Goal: Use online tool/utility: Utilize a website feature to perform a specific function

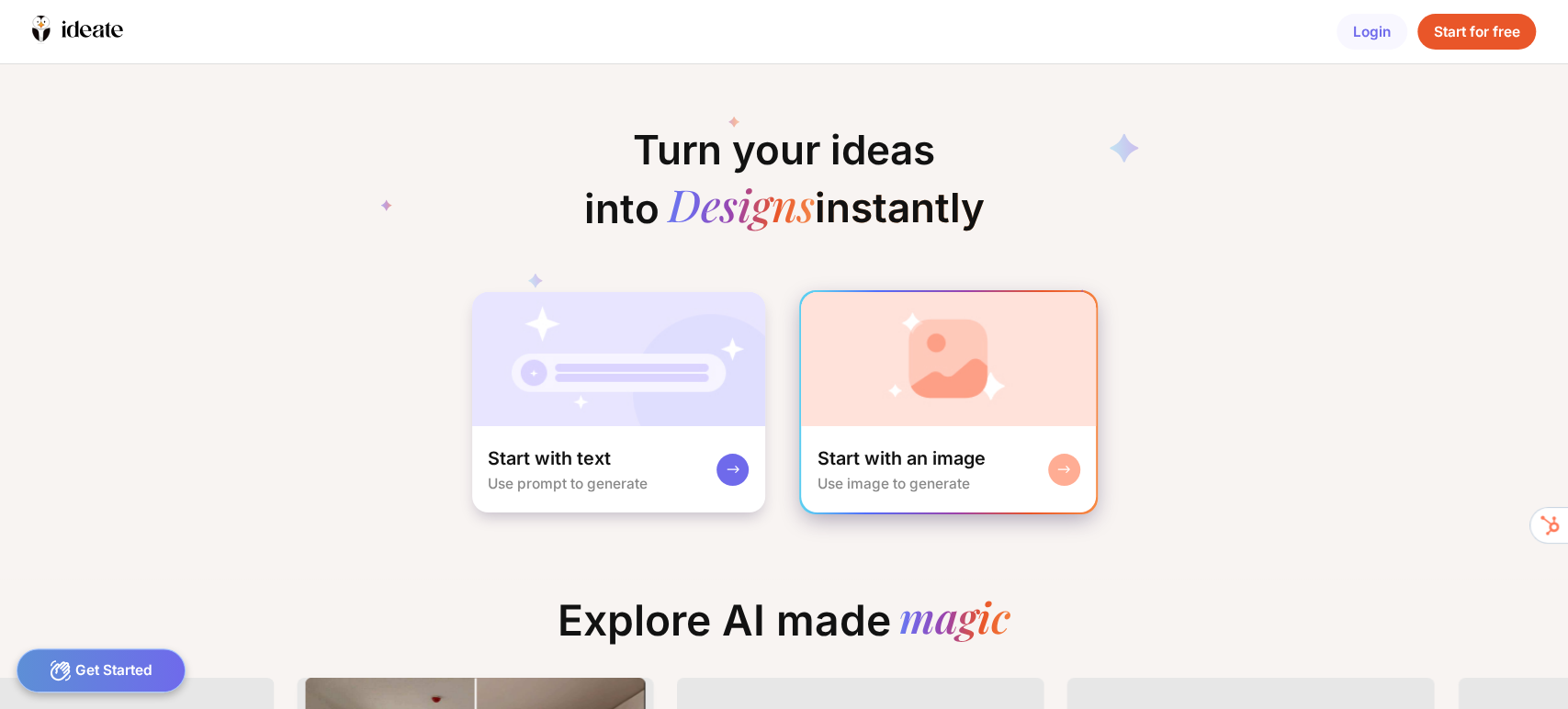
click at [941, 401] on img at bounding box center [948, 359] width 295 height 134
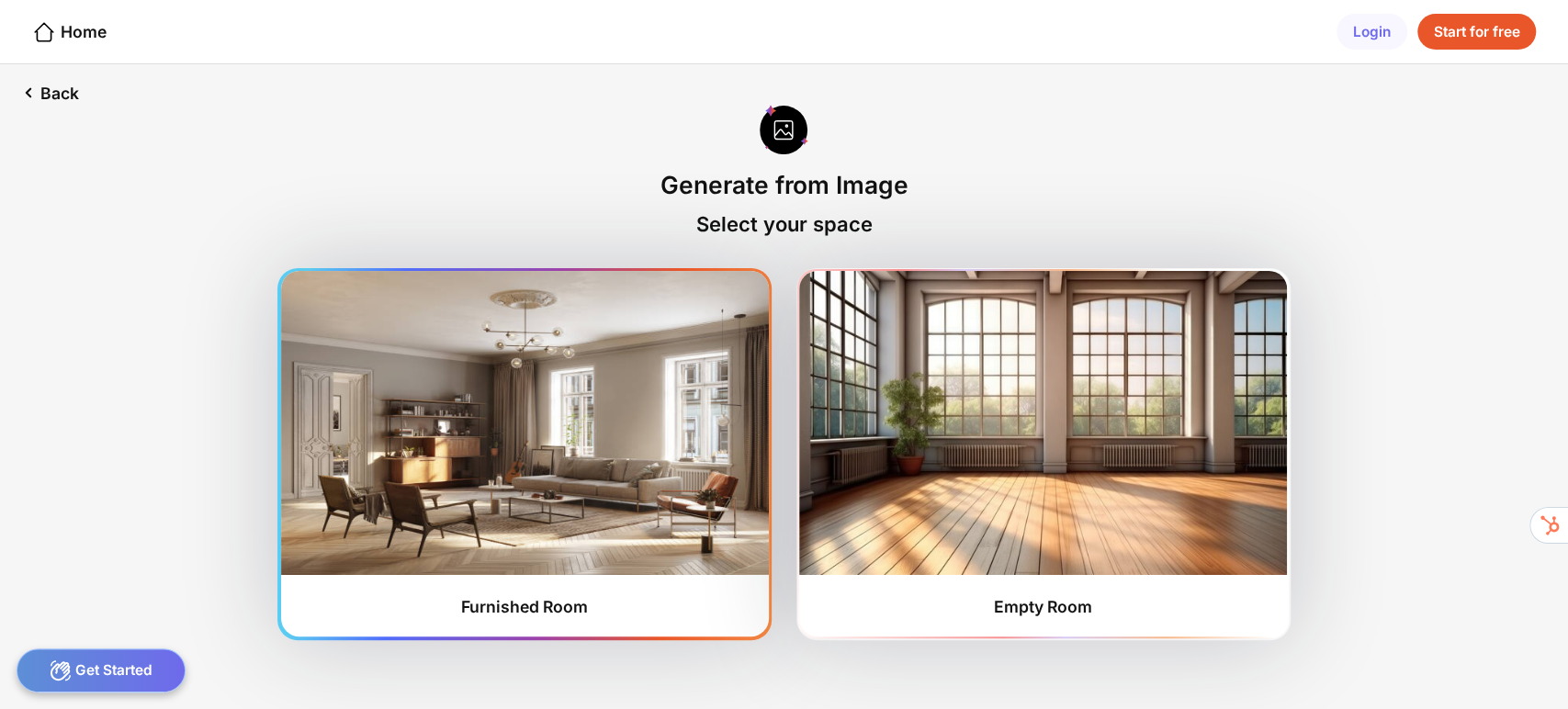
click at [521, 437] on img at bounding box center [525, 421] width 488 height 303
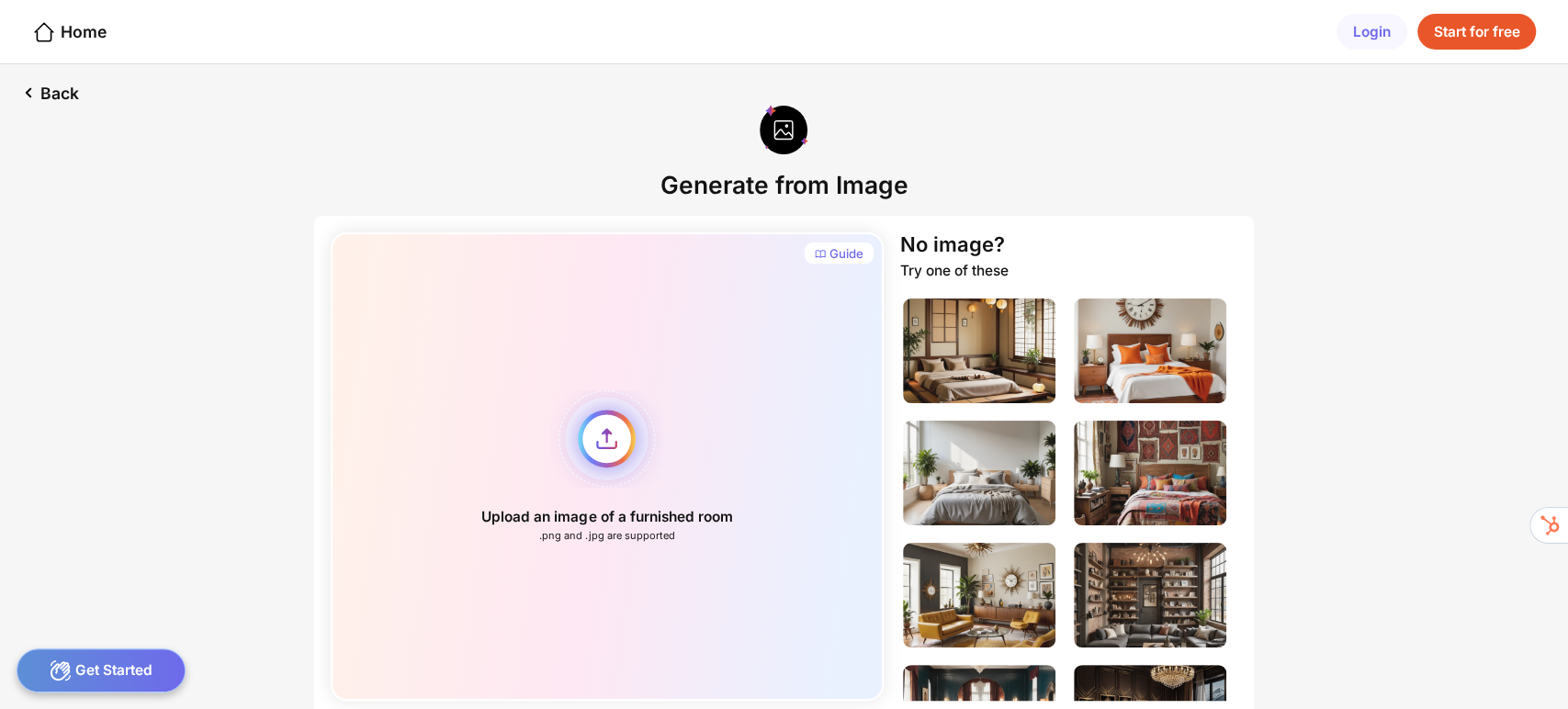
click at [630, 441] on div "Upload an image of a furnished room .png and .jpg are supported" at bounding box center [607, 466] width 554 height 468
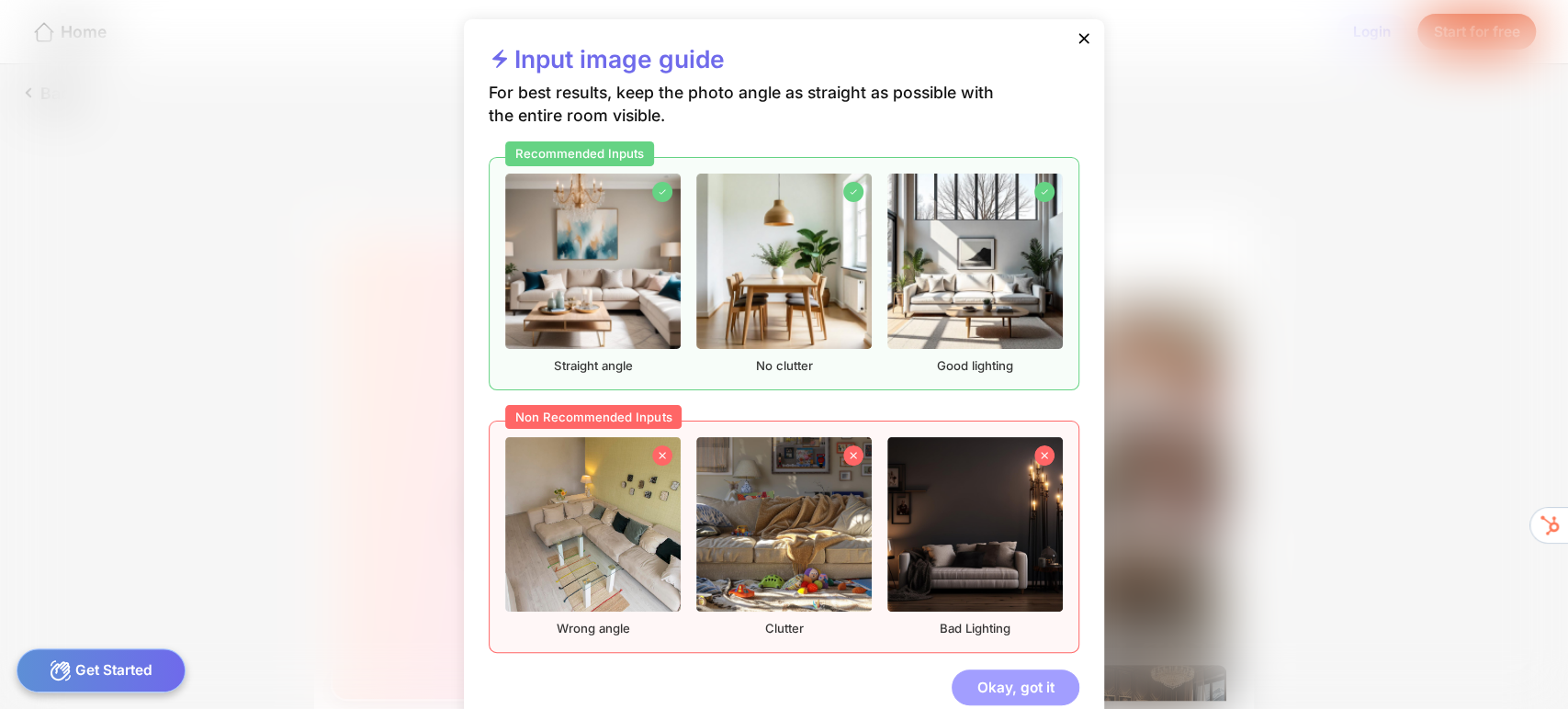
click at [1026, 691] on div "Okay, got it" at bounding box center [1015, 687] width 127 height 37
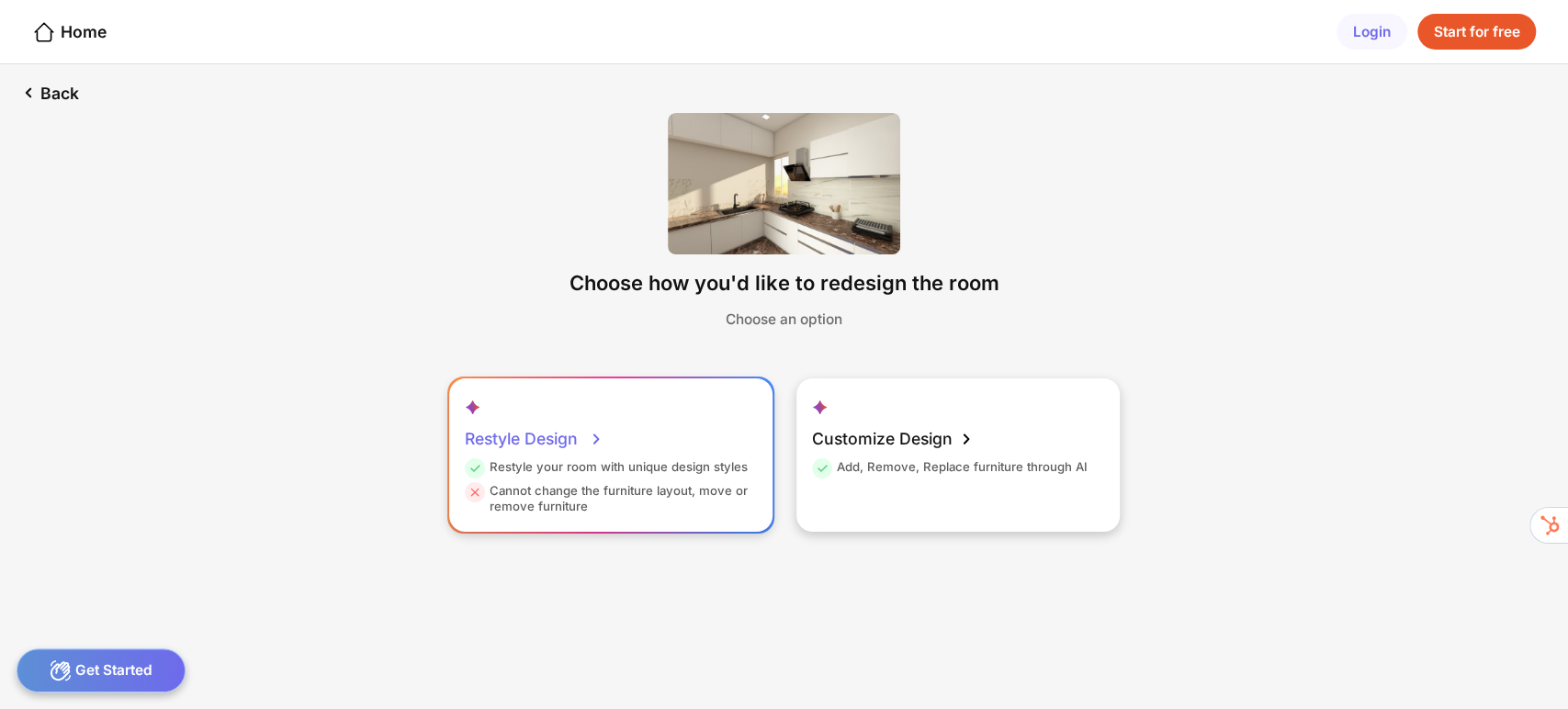
click at [544, 443] on div "Restyle Design" at bounding box center [535, 438] width 140 height 41
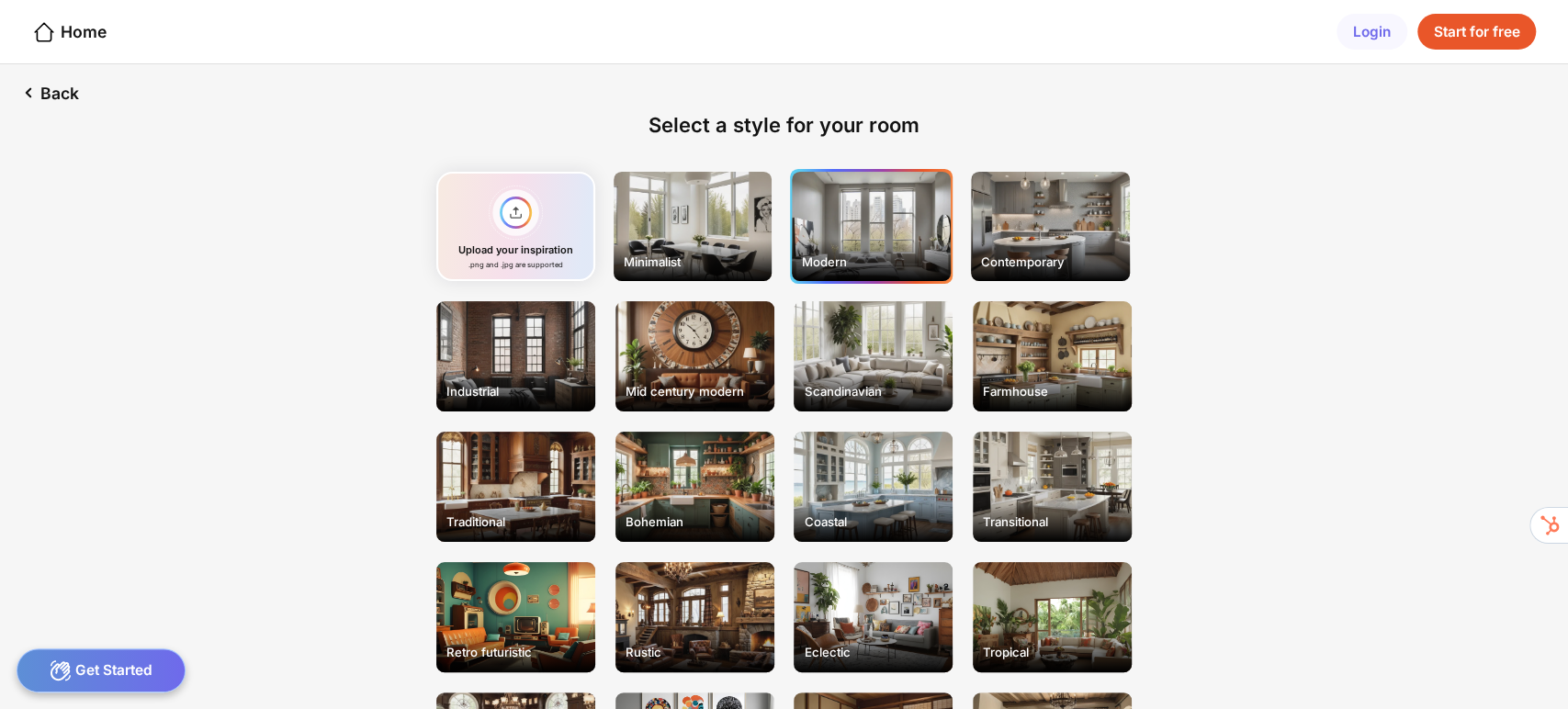
click at [866, 226] on div "Modern" at bounding box center [871, 226] width 158 height 110
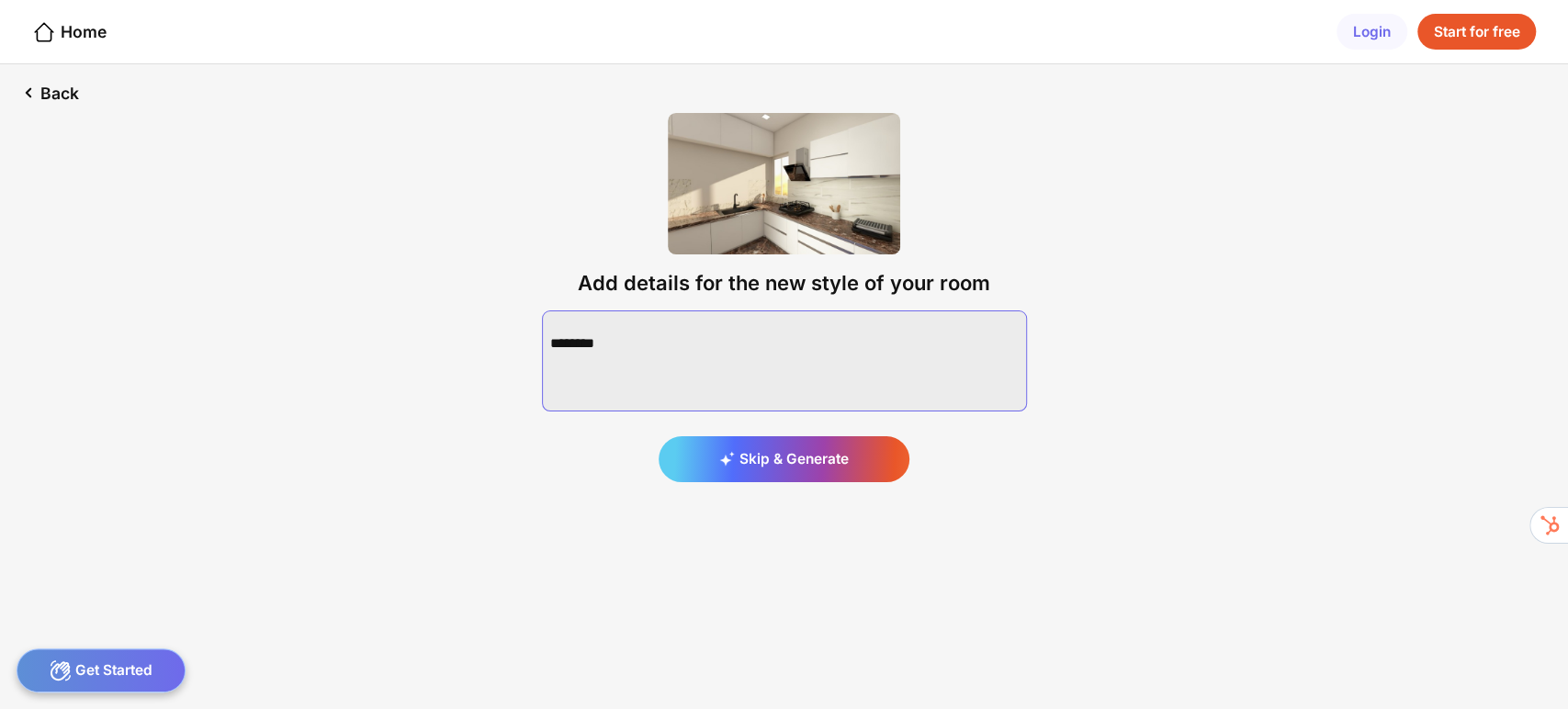
click at [696, 330] on textarea at bounding box center [784, 360] width 485 height 101
type textarea "*"
drag, startPoint x: 675, startPoint y: 325, endPoint x: 496, endPoint y: 324, distance: 179.0
click at [496, 324] on div "Back Add details for the new style of your room Generate" at bounding box center [784, 386] width 1568 height 644
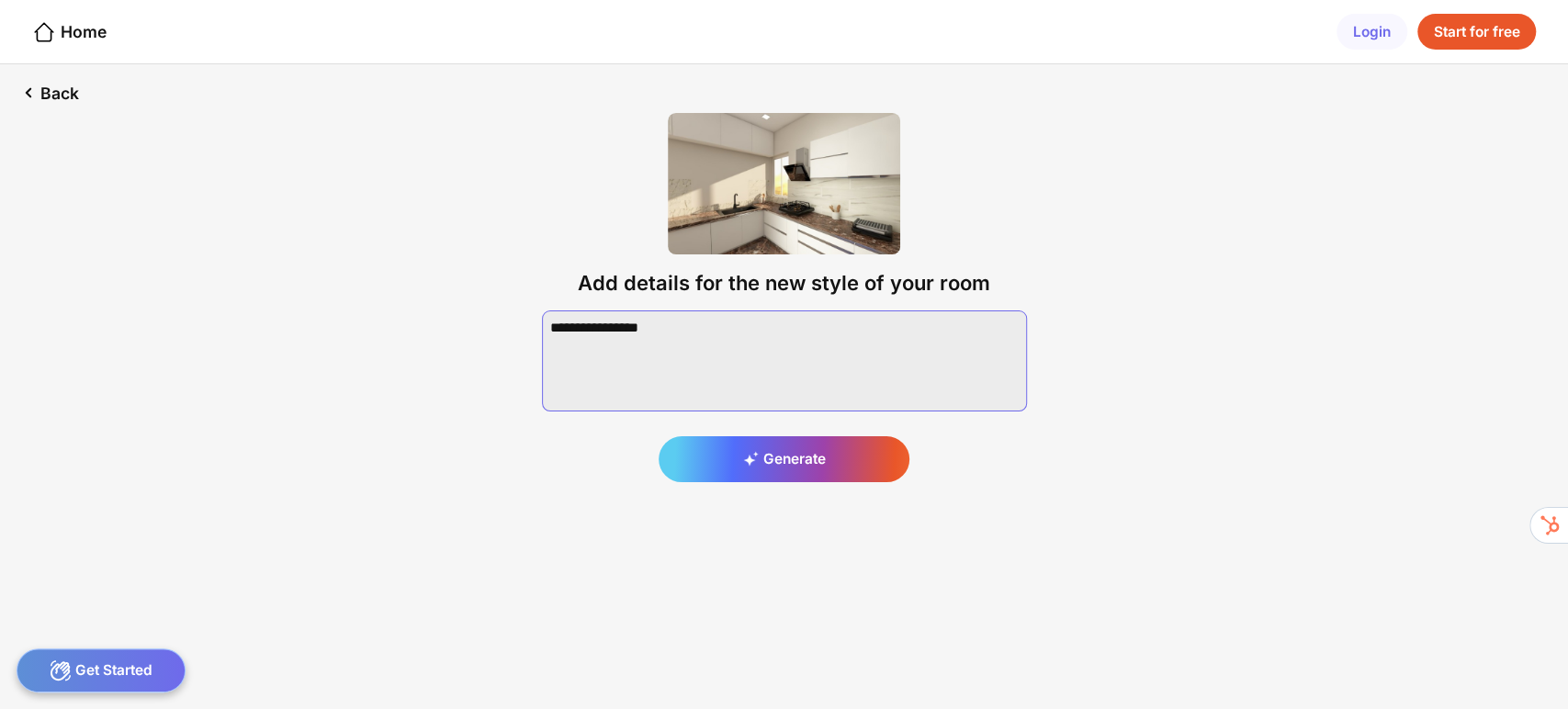
click at [676, 329] on textarea at bounding box center [784, 360] width 485 height 101
type textarea "**********"
click at [779, 453] on div "Generate" at bounding box center [784, 458] width 251 height 46
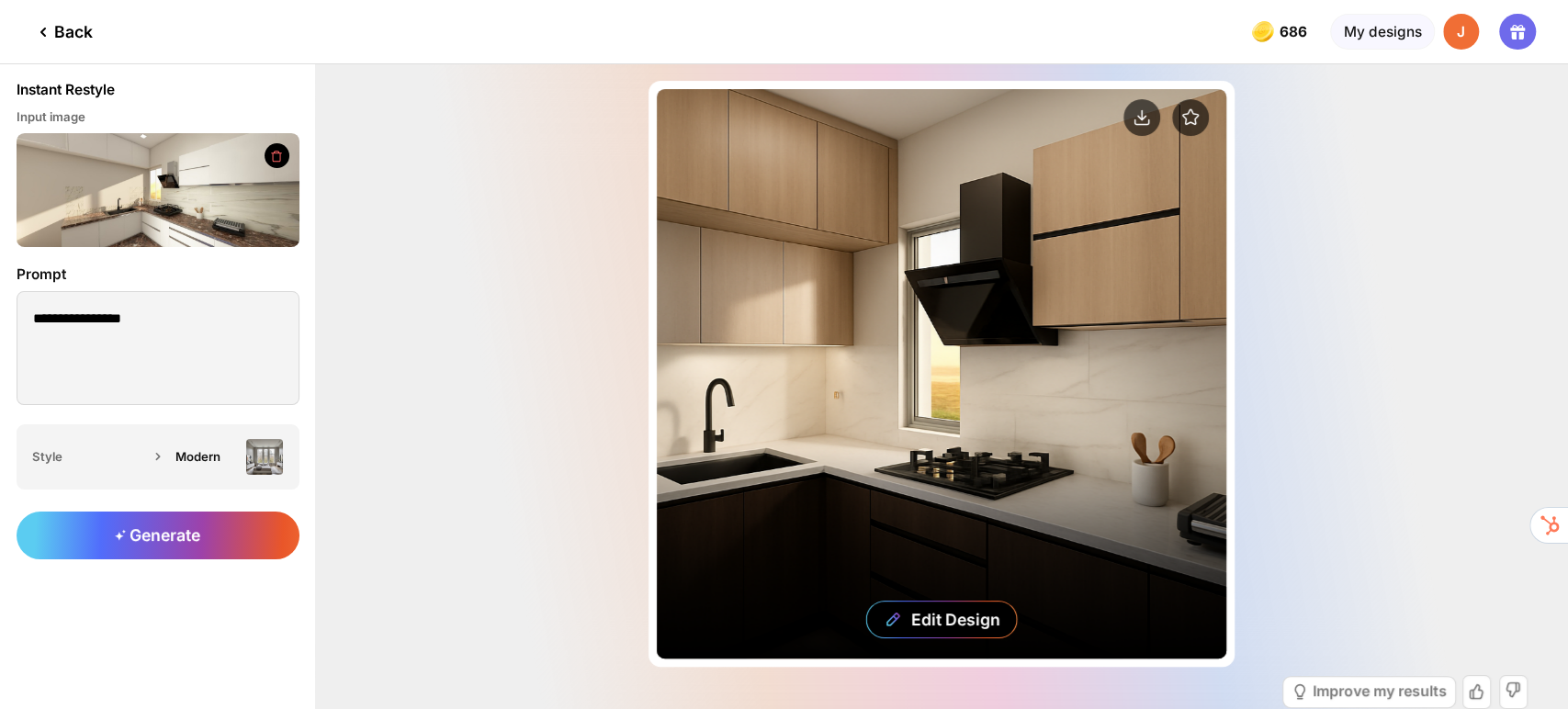
click at [1007, 422] on div "Edit Design" at bounding box center [942, 373] width 570 height 569
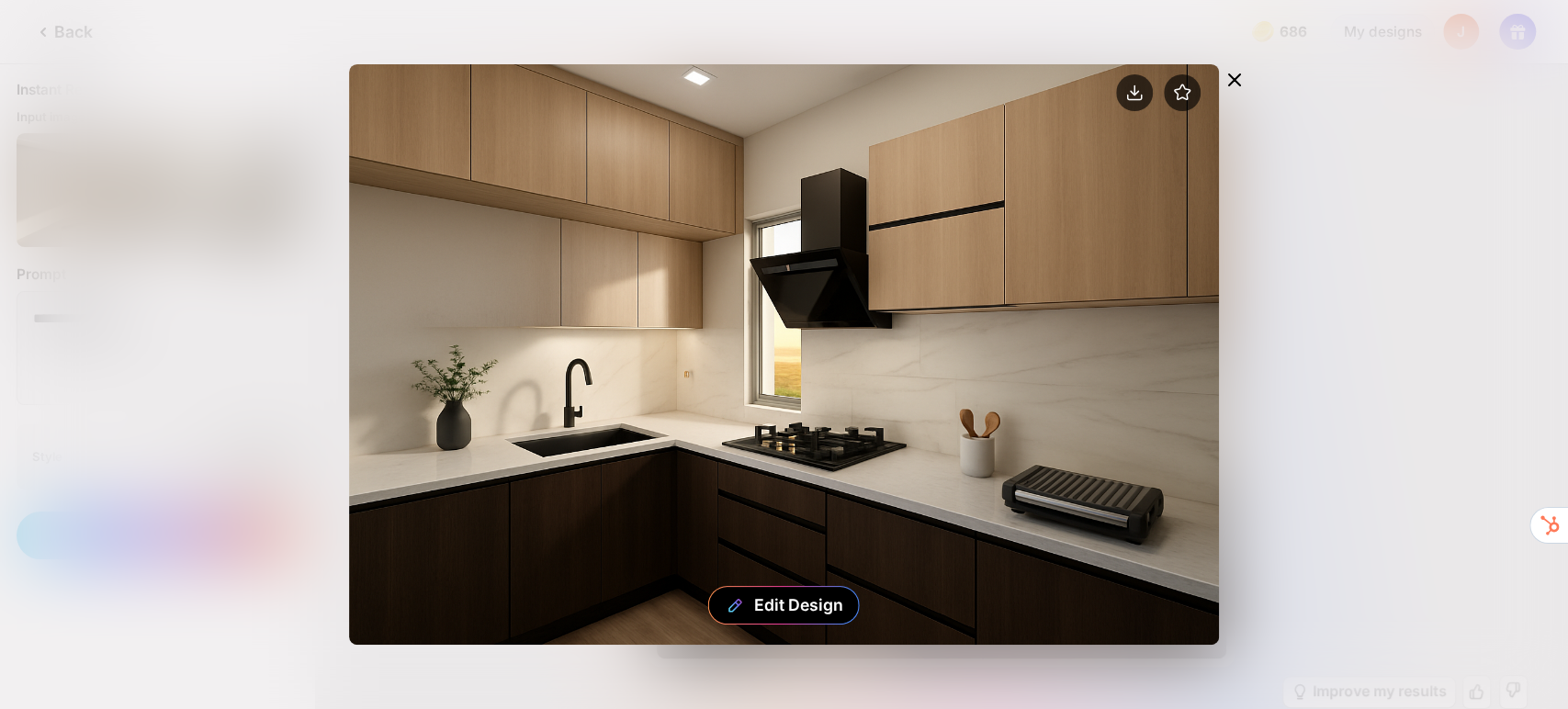
click at [1236, 77] on icon at bounding box center [1234, 80] width 11 height 11
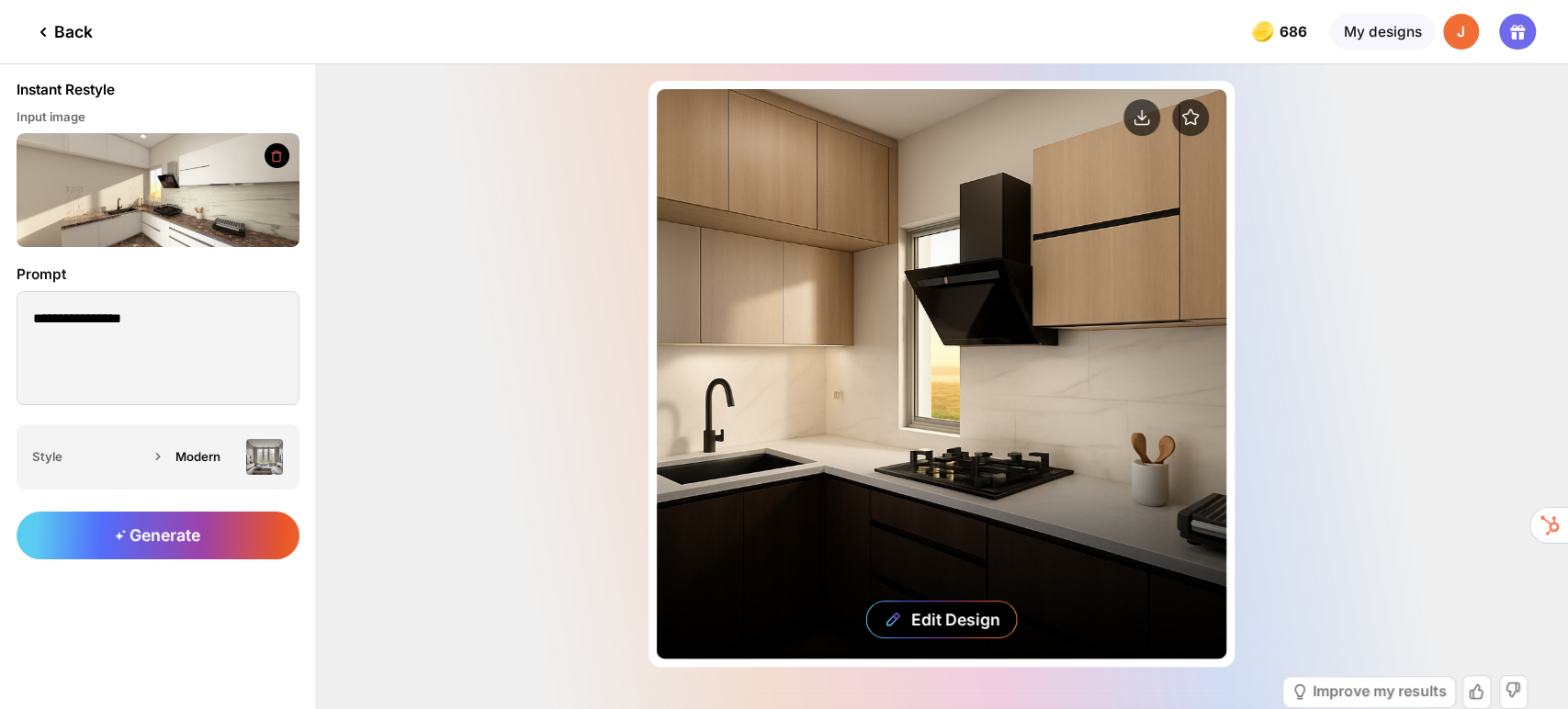
click at [897, 317] on div "Edit Design" at bounding box center [942, 373] width 570 height 569
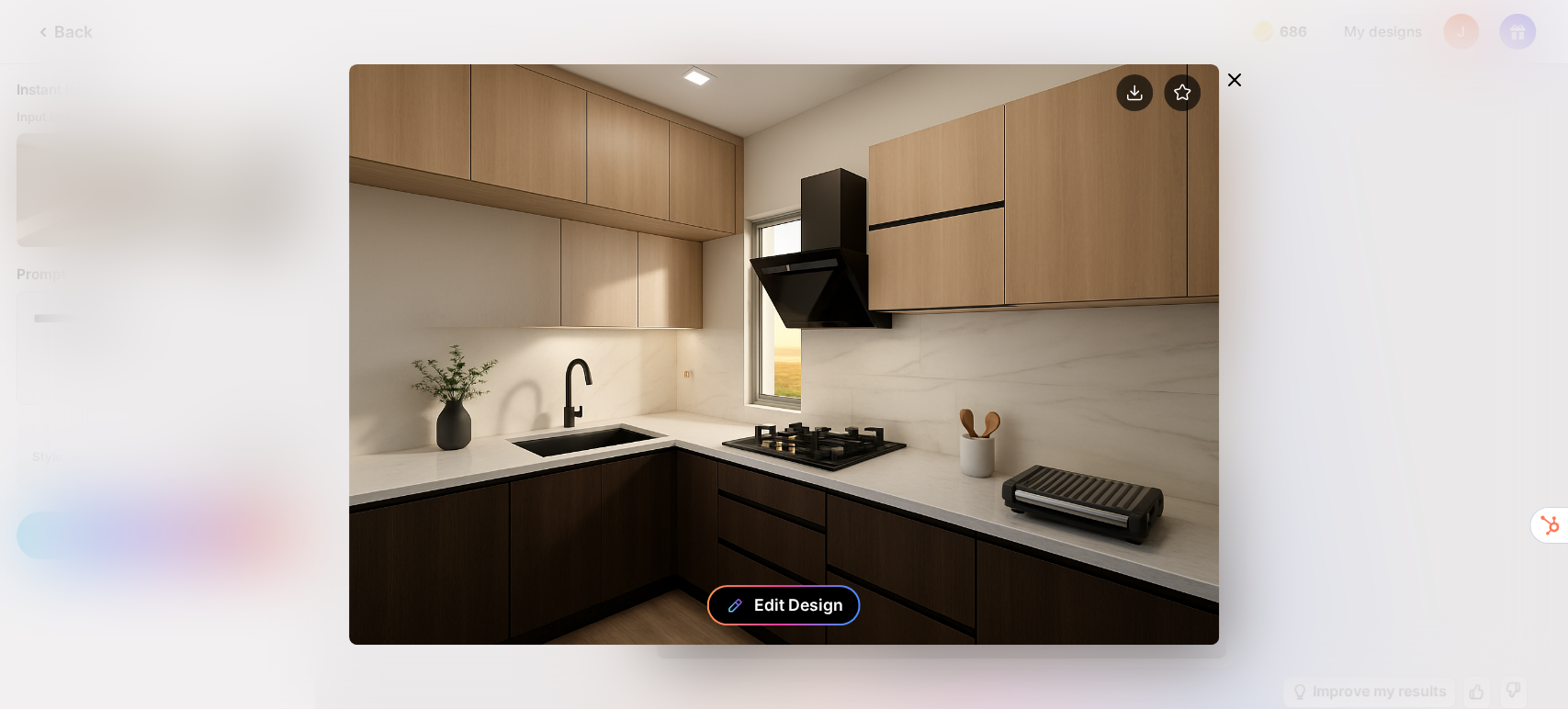
click at [800, 601] on div "Edit Design" at bounding box center [797, 604] width 89 height 19
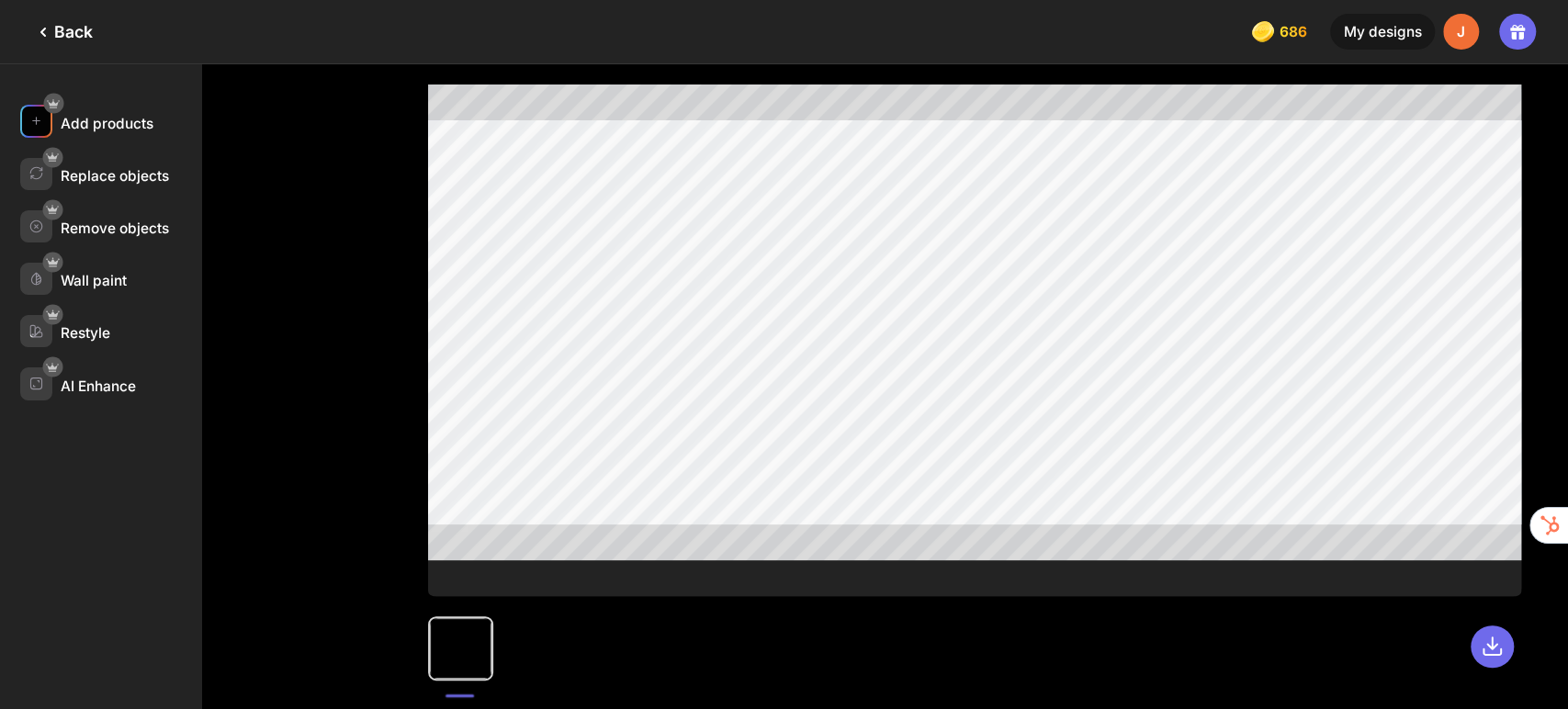
click at [111, 123] on div "Add products" at bounding box center [107, 124] width 92 height 17
